Goal: Book appointment/travel/reservation

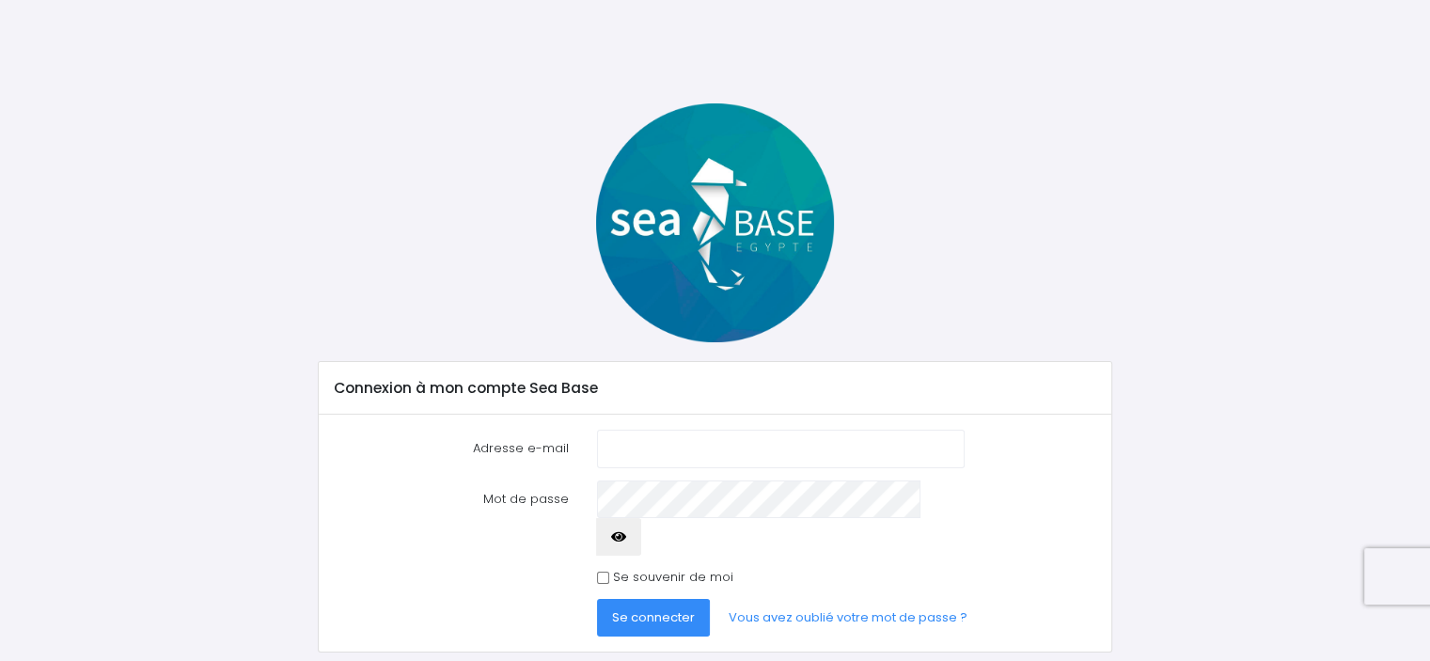
type input "marion.plancon@gmail.com"
click at [632, 608] on span "Se connecter" at bounding box center [653, 617] width 83 height 18
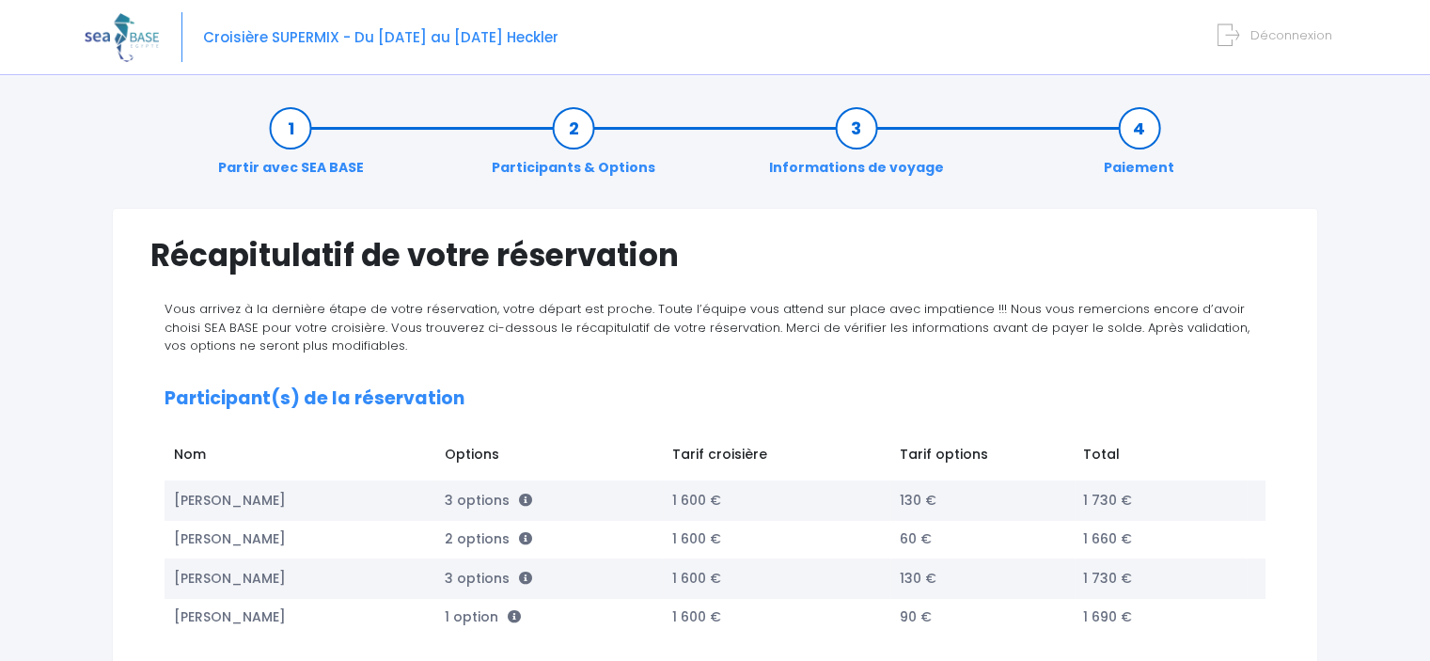
click at [103, 27] on img at bounding box center [122, 37] width 74 height 48
click at [113, 37] on img at bounding box center [122, 37] width 74 height 48
click at [226, 42] on span "Croisière SUPERMIX - Du [DATE] au [DATE] Heckler" at bounding box center [380, 37] width 355 height 20
